Goal: Use online tool/utility: Utilize a website feature to perform a specific function

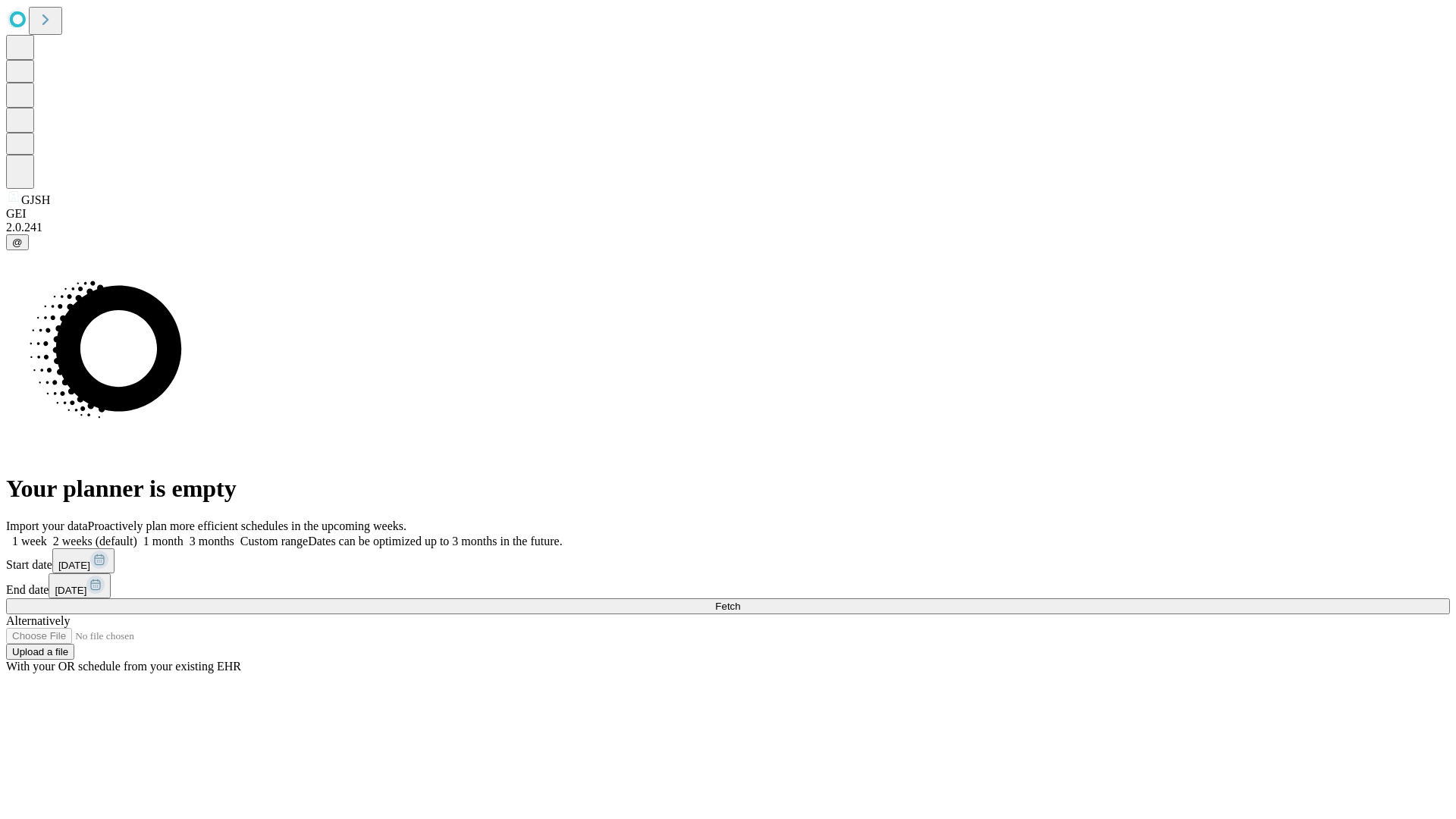
click at [741, 601] on span "Fetch" at bounding box center [728, 606] width 25 height 11
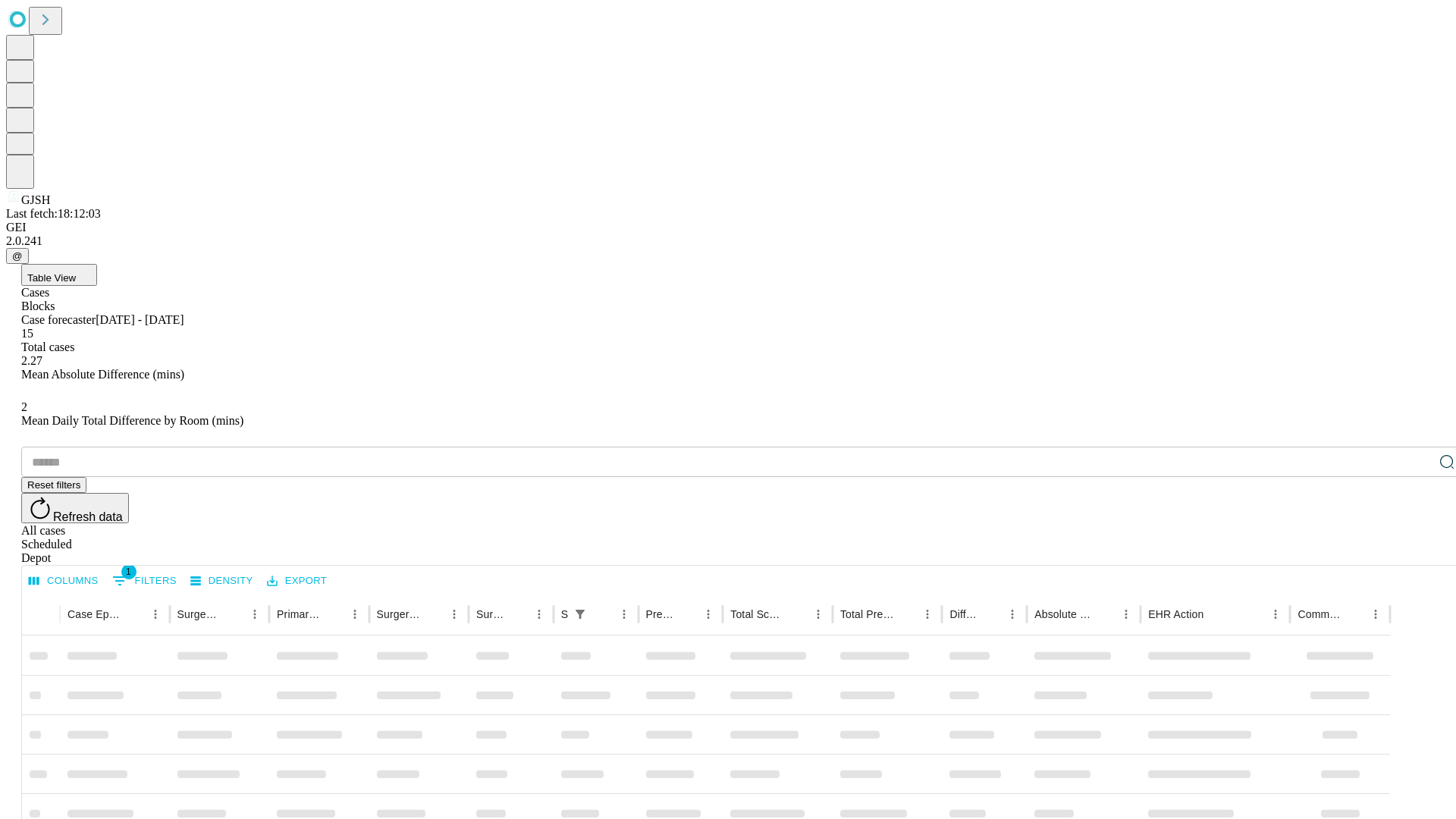
click at [76, 272] on span "Table View" at bounding box center [52, 277] width 49 height 11
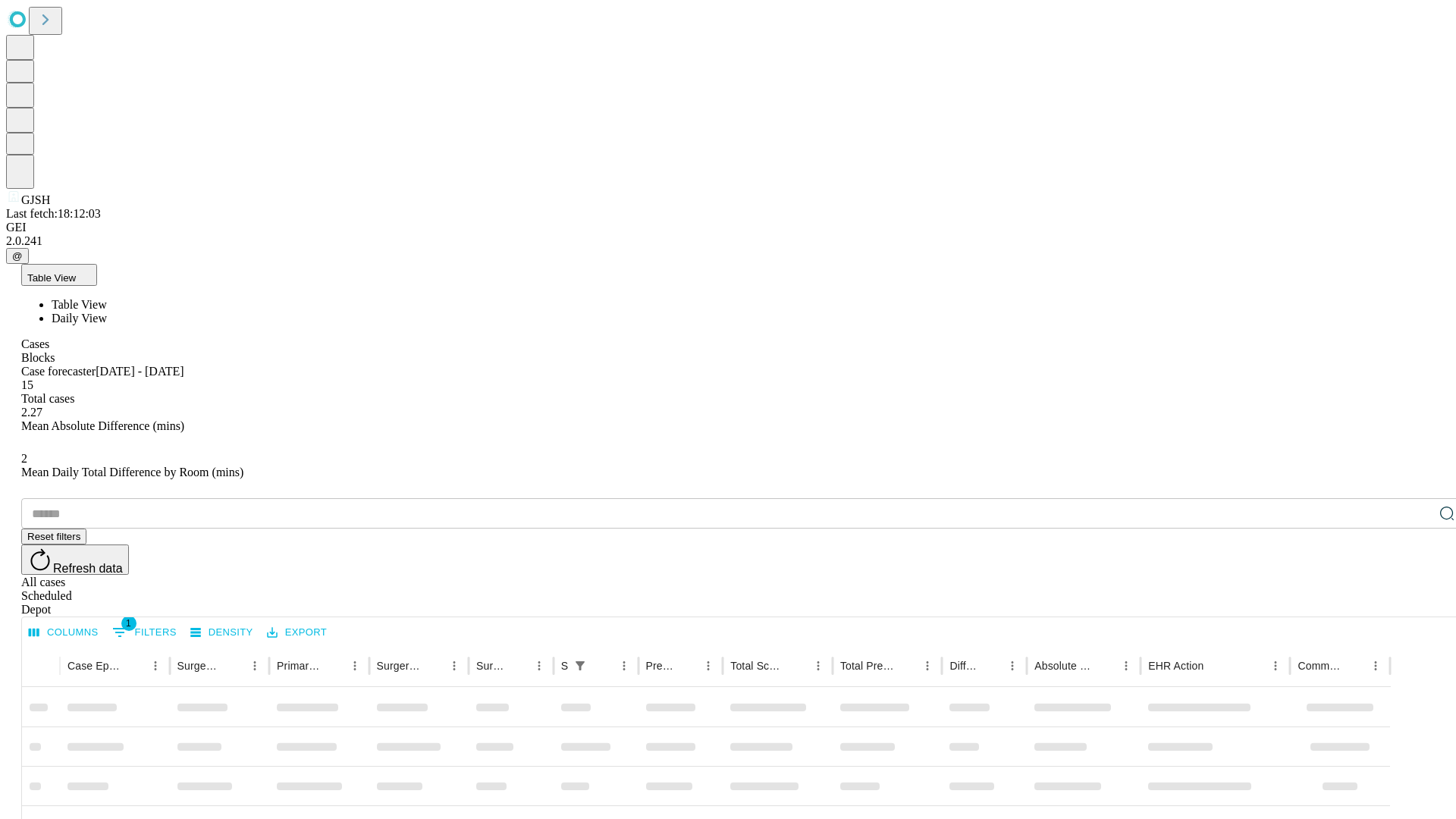
click at [107, 311] on span "Daily View" at bounding box center [79, 318] width 55 height 13
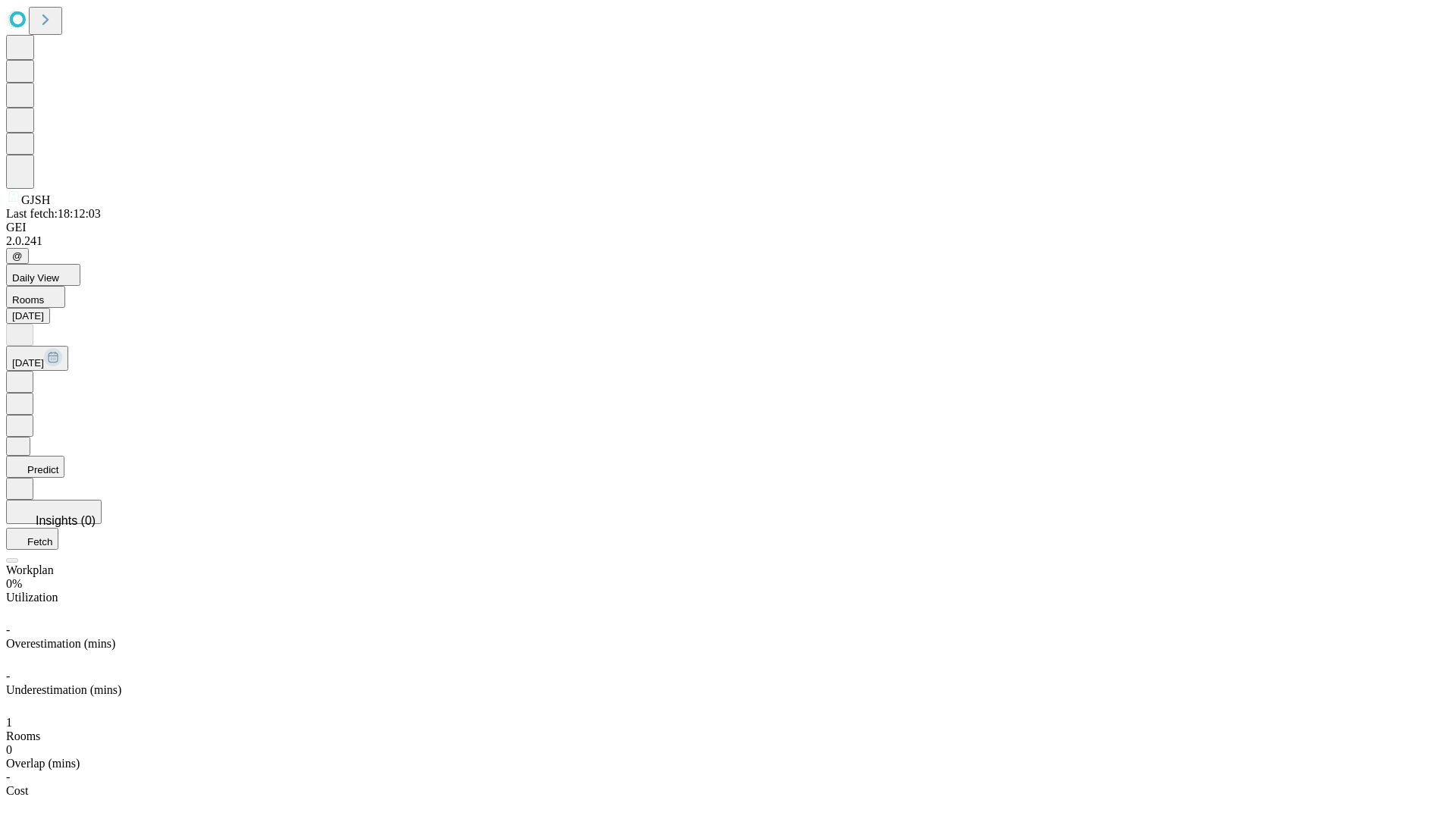
click at [65, 456] on button "Predict" at bounding box center [35, 466] width 58 height 22
